Goal: Information Seeking & Learning: Learn about a topic

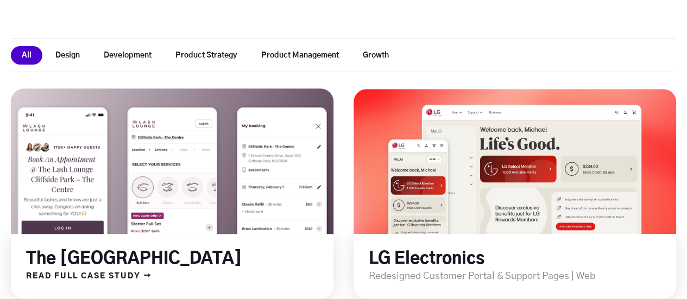
scroll to position [271, 0]
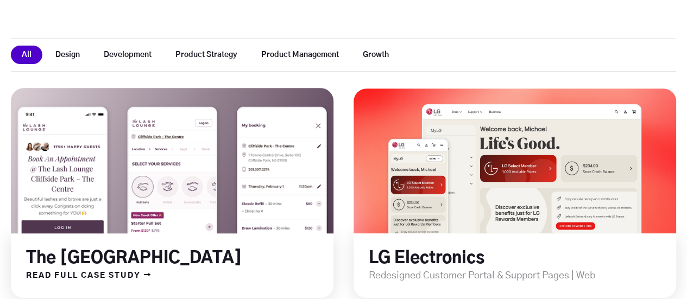
click at [241, 148] on link at bounding box center [172, 160] width 387 height 174
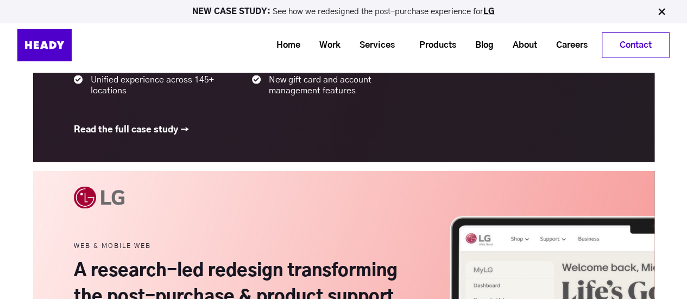
scroll to position [1014, 0]
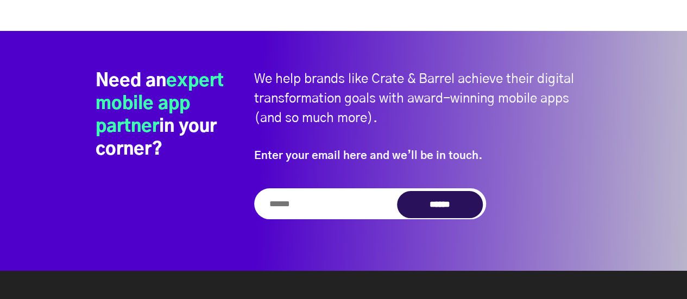
scroll to position [5563, 0]
